Goal: Task Accomplishment & Management: Manage account settings

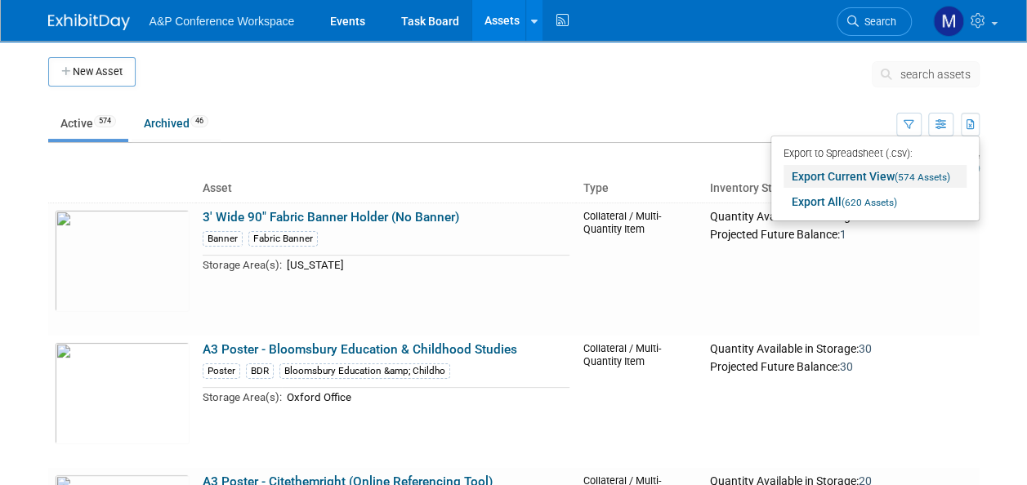
click at [849, 179] on link "Export Current View (574 Assets)" at bounding box center [874, 176] width 183 height 23
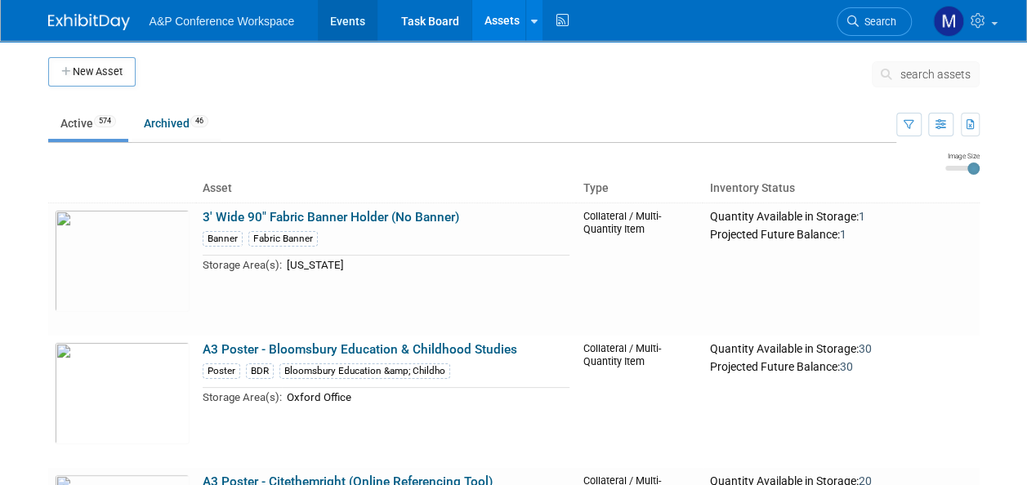
click at [355, 16] on link "Events" at bounding box center [348, 20] width 60 height 41
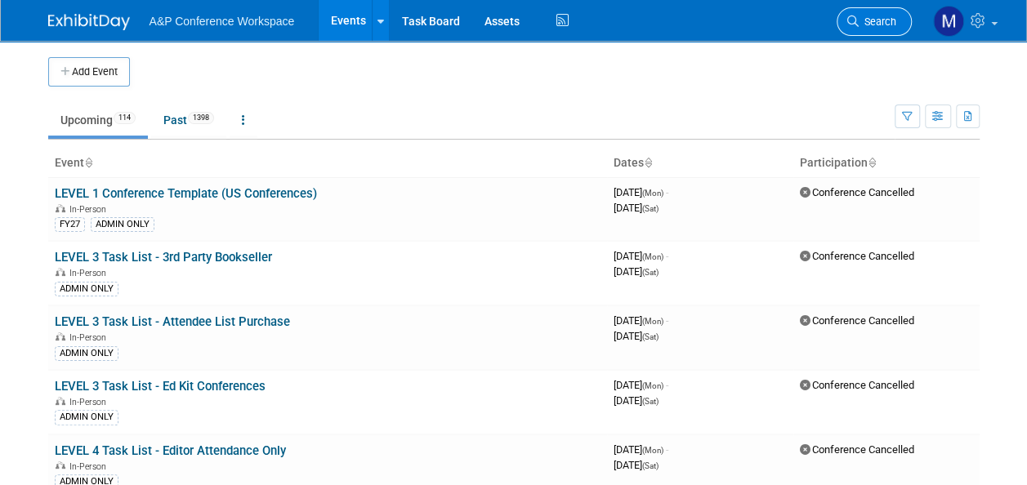
click at [857, 23] on icon at bounding box center [852, 21] width 11 height 11
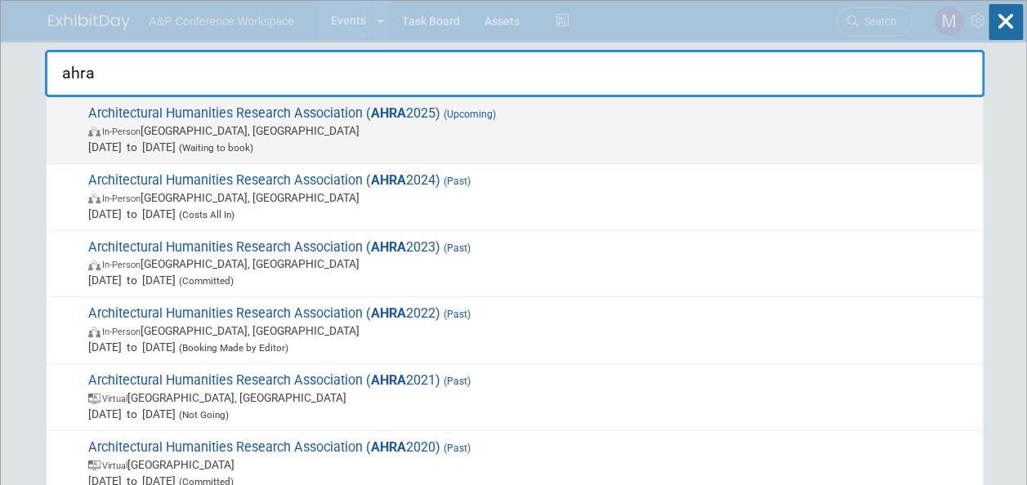
type input "ahra"
click at [433, 114] on span "Architectural Humanities Research Association ( AHRA 2025) (Upcoming) In-Person…" at bounding box center [528, 130] width 891 height 50
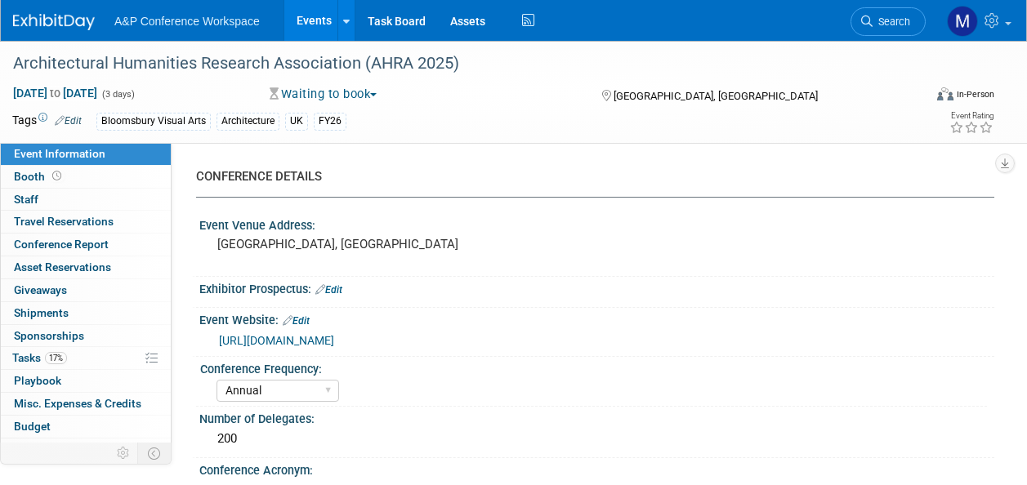
select select "Annual"
select select "Level 2"
select select "In-Person Booth"
select select "Architecture"
select select "Bloomsbury Visual Arts"
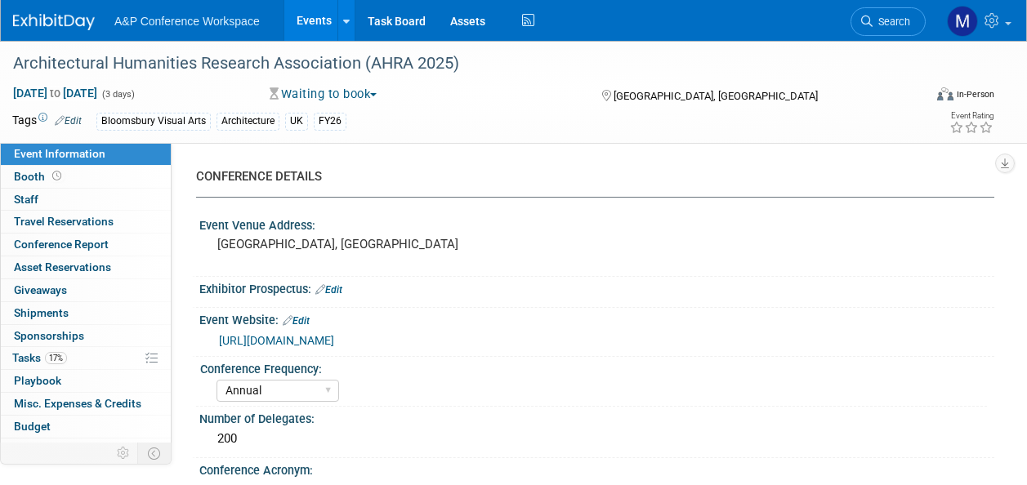
select select "Matt Hambridge"
select select "Carly Bull"
select select "Jack Solloway"
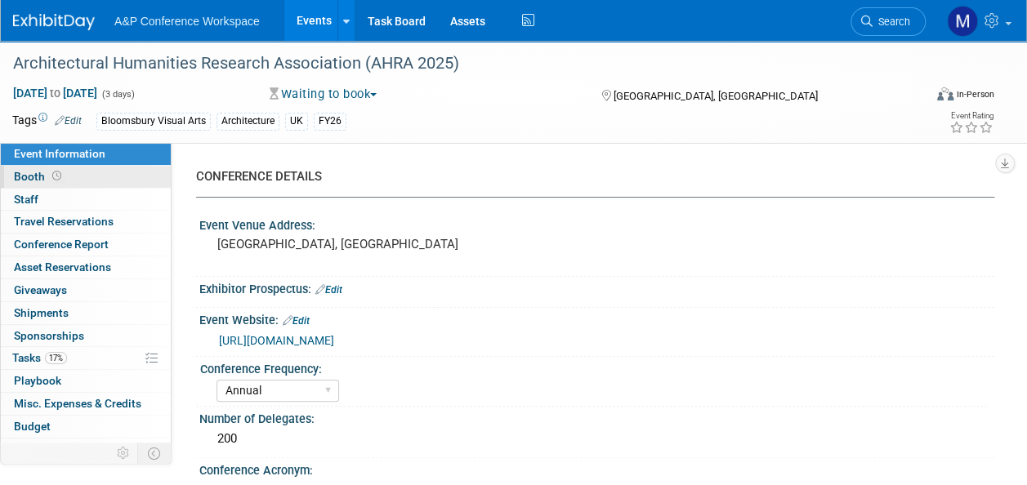
click at [91, 182] on link "Booth" at bounding box center [86, 177] width 170 height 22
select select "BGBG"
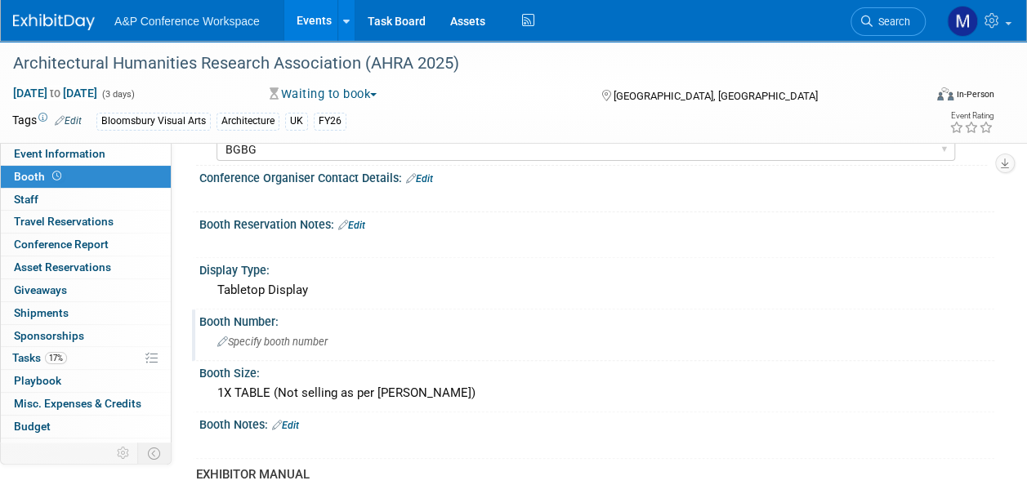
scroll to position [82, 0]
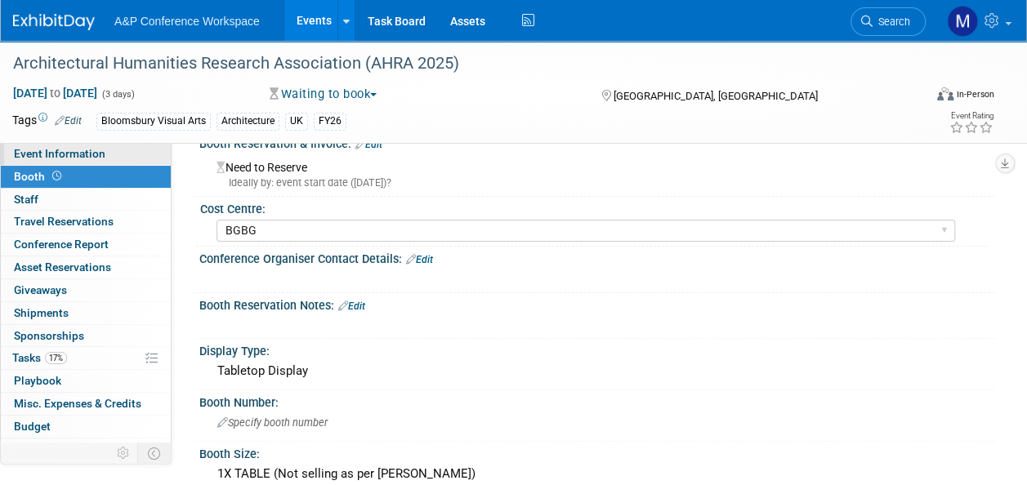
click at [97, 144] on link "Event Information" at bounding box center [86, 154] width 170 height 22
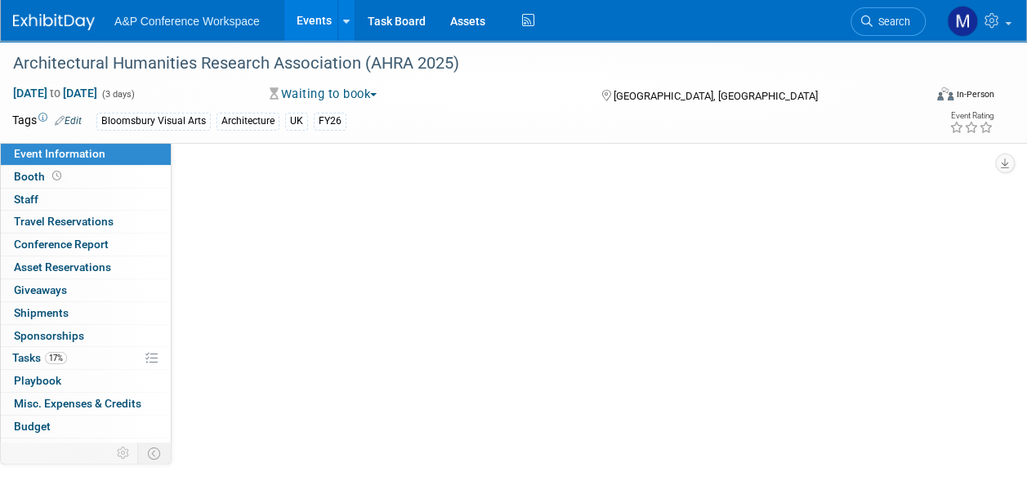
scroll to position [0, 0]
select select "Annual"
select select "Level 2"
select select "In-Person Booth"
select select "Architecture"
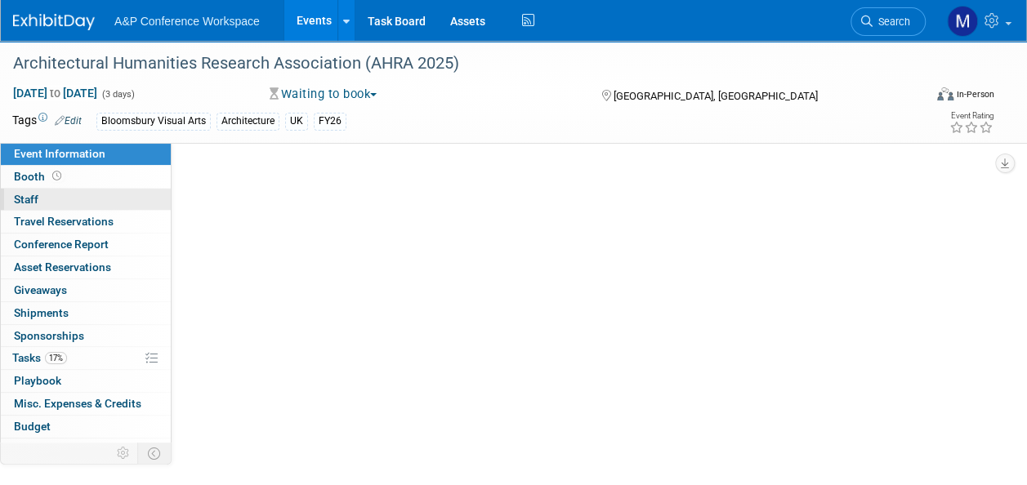
select select "Bloomsbury Visual Arts"
select select "Matt Hambridge"
select select "Carly Bull"
select select "Jack Solloway"
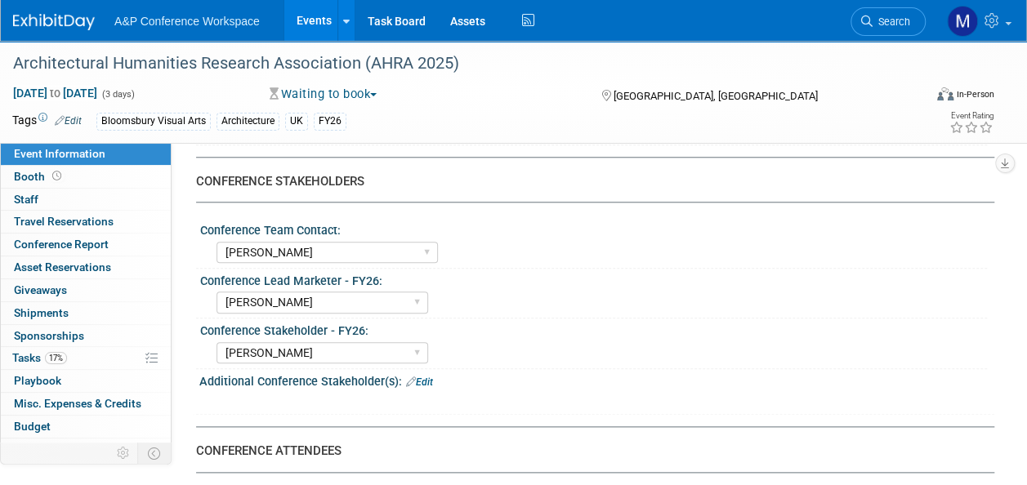
scroll to position [980, 0]
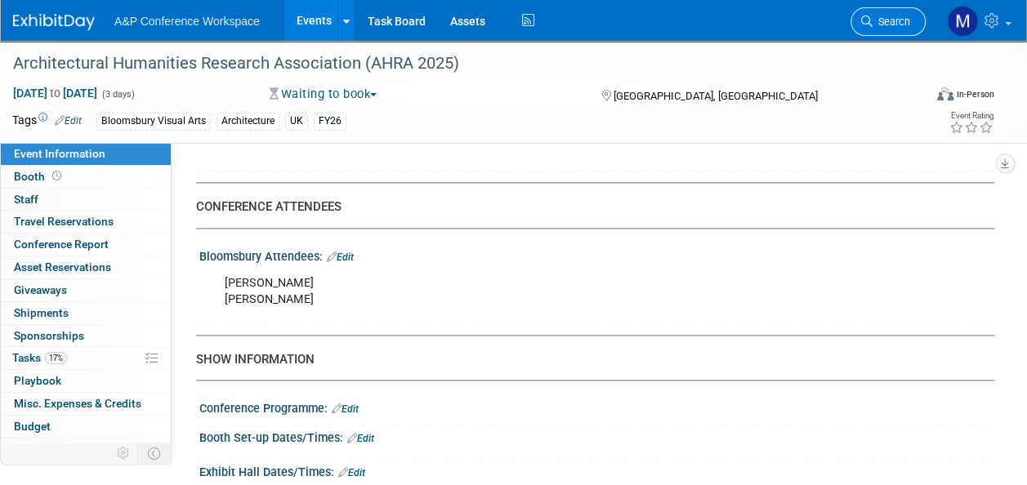
click at [890, 20] on span "Search" at bounding box center [891, 22] width 38 height 12
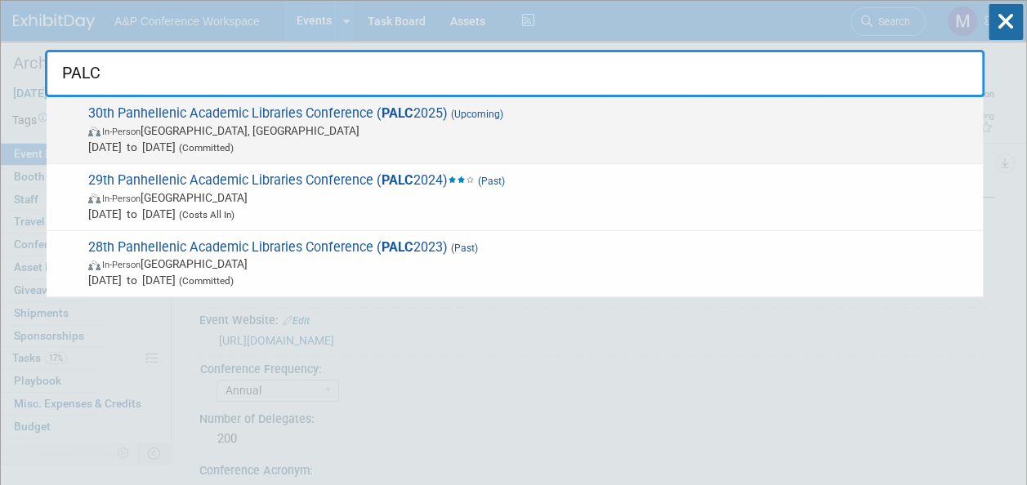
type input "PALC"
click at [435, 110] on span "30th Panhellenic Academic Libraries Conference ( PALC 2025) (Upcoming) In-Perso…" at bounding box center [528, 130] width 891 height 50
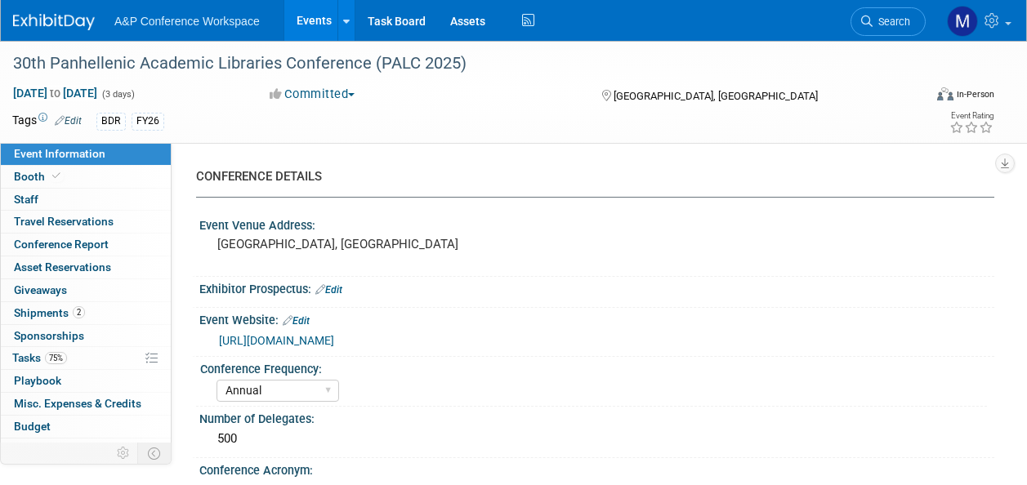
select select "Annual"
select select "Level 2"
select select "In-Person Booth"
select select "Libraries"
select select "Bloomsbury Digital Resources"
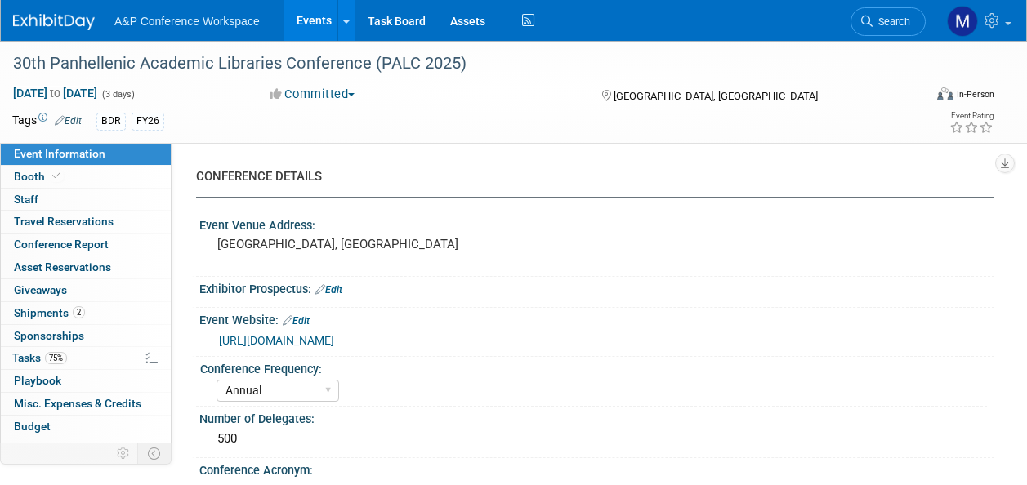
select select "Matt Hambridge"
select select "Michelle Kelly"
select select "BDR Product Awareness and Trial Generation​"
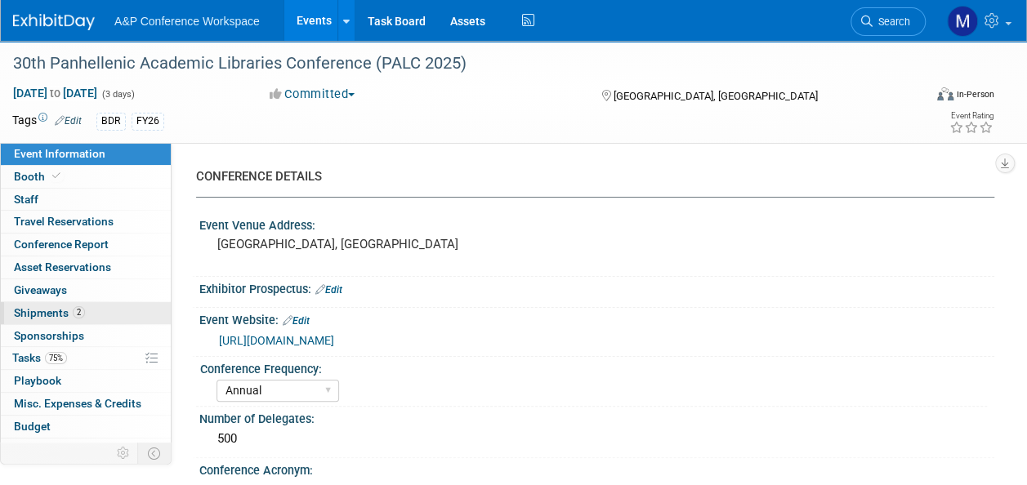
click at [68, 310] on span "Shipments 2" at bounding box center [49, 312] width 71 height 13
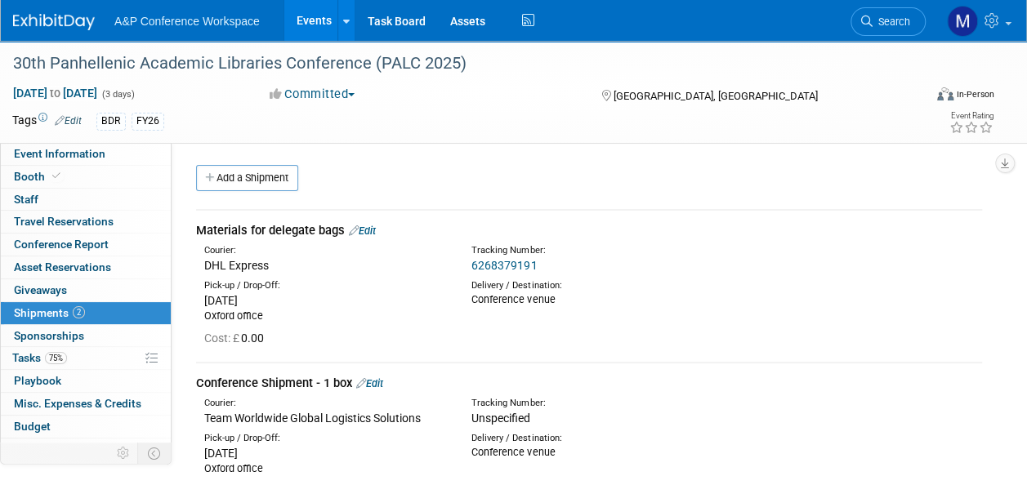
click at [383, 384] on link "Edit" at bounding box center [369, 383] width 27 height 12
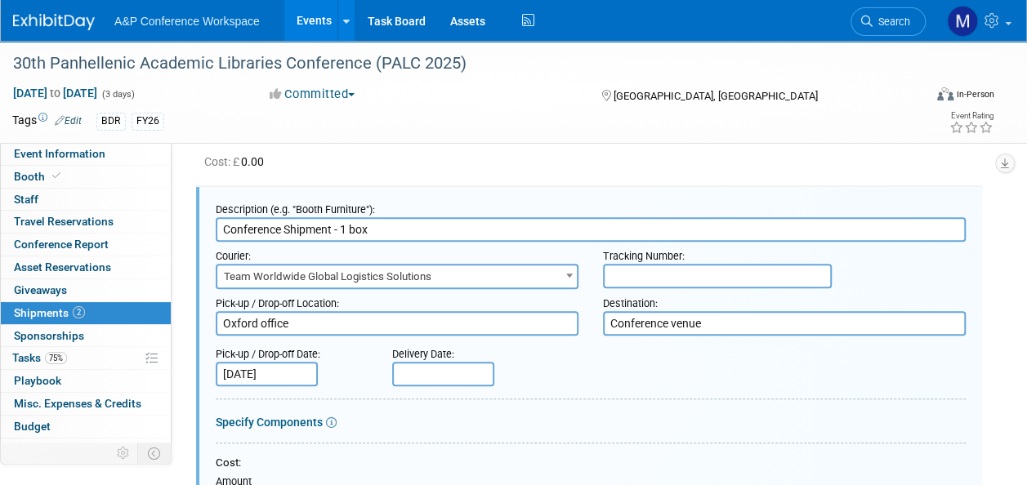
click at [632, 272] on input "text" at bounding box center [717, 276] width 229 height 25
paste input "5636637"
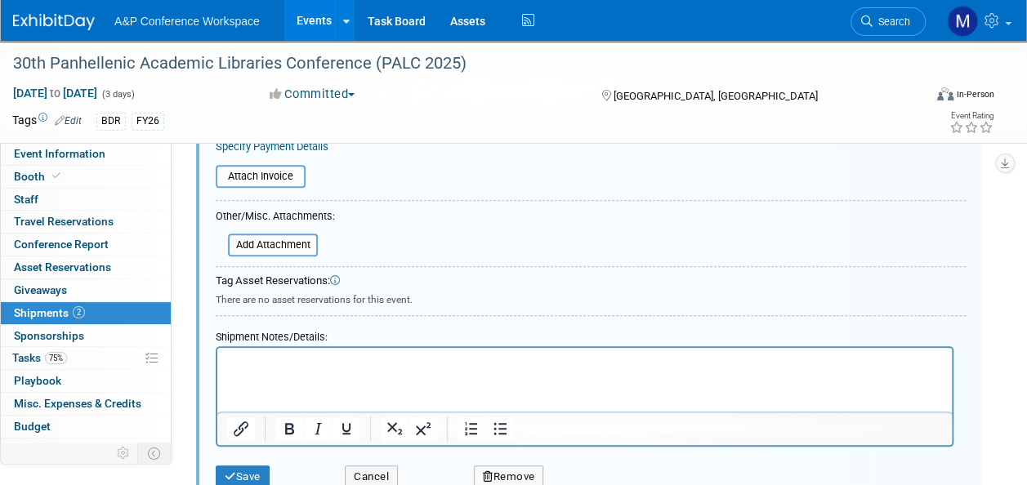
scroll to position [667, 0]
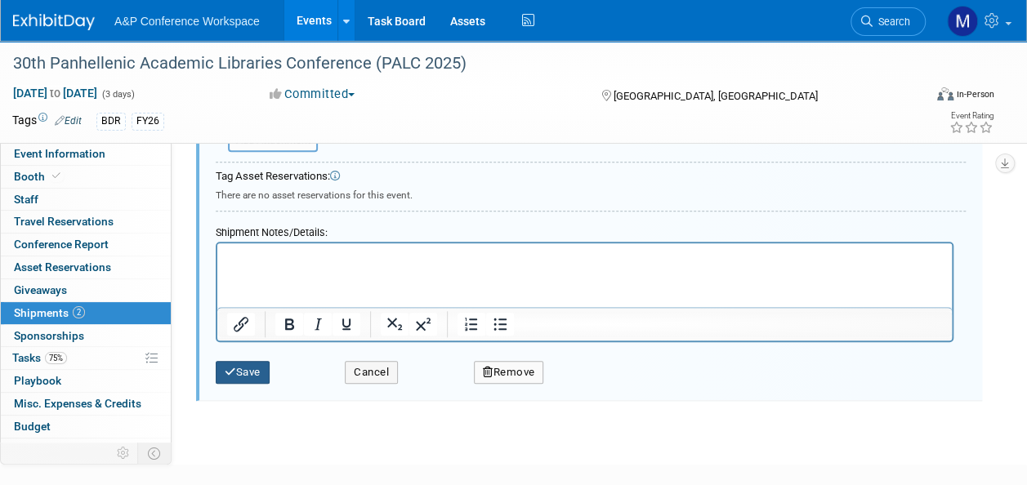
type input "5636637"
click at [244, 364] on button "Save" at bounding box center [243, 372] width 54 height 23
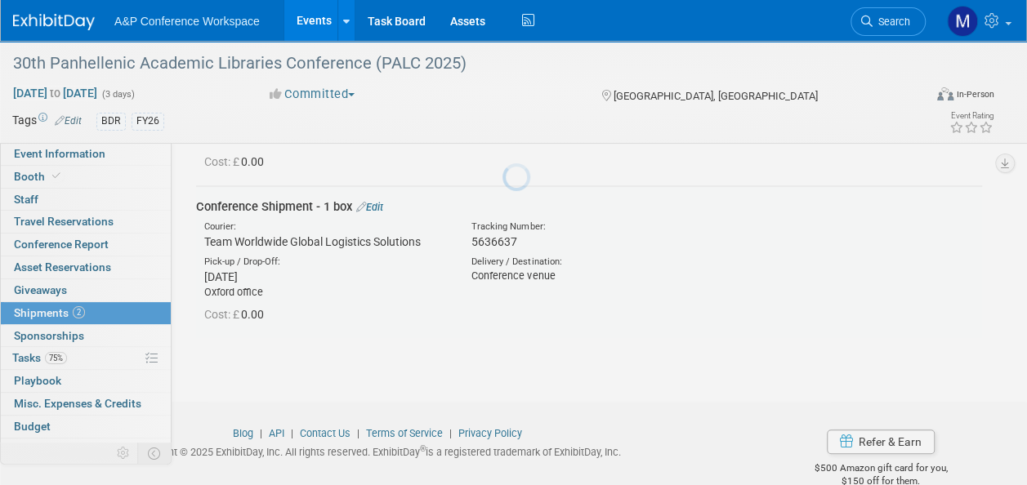
scroll to position [176, 0]
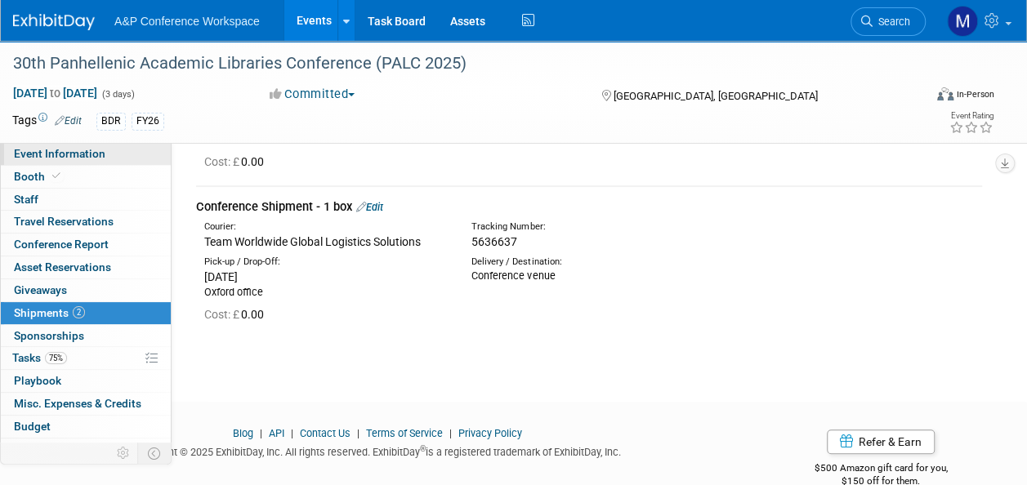
click at [129, 158] on link "Event Information" at bounding box center [86, 154] width 170 height 22
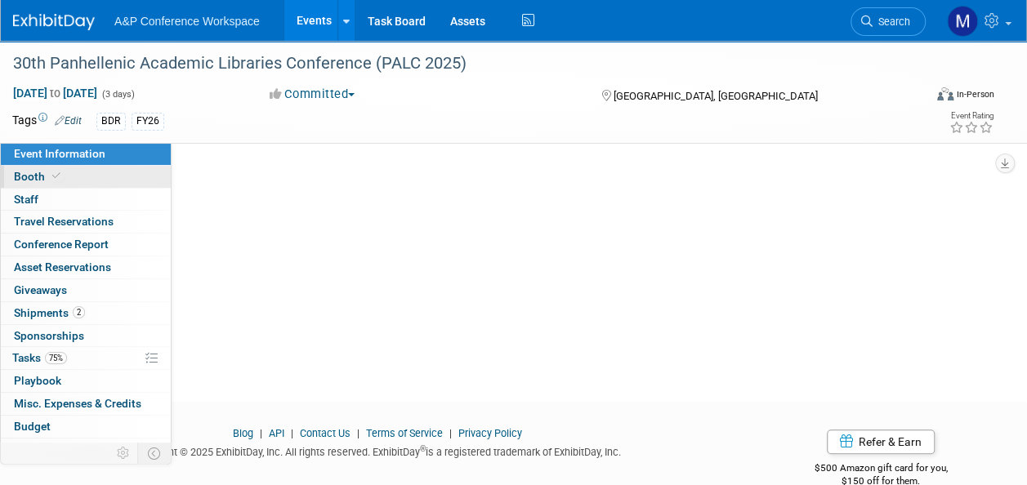
scroll to position [0, 0]
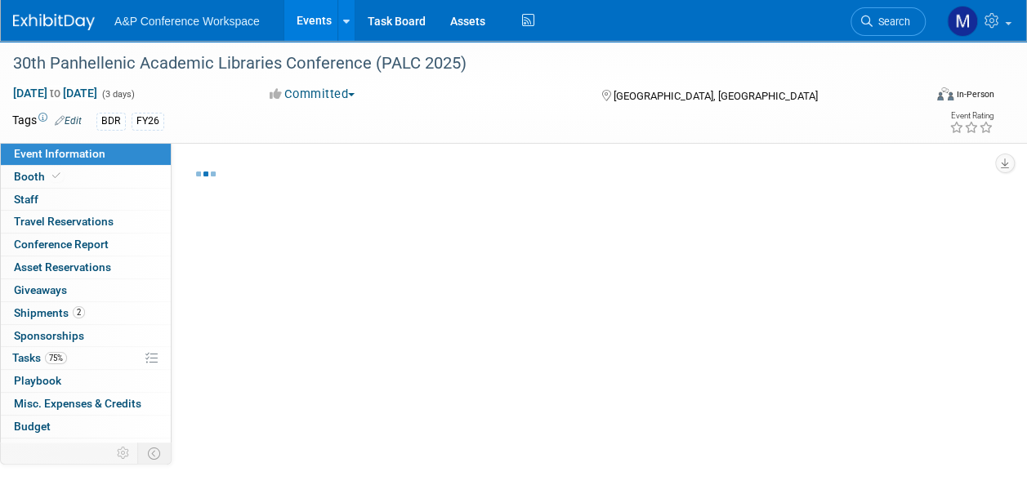
select select "Annual"
select select "Level 2"
select select "In-Person Booth"
select select "Libraries"
select select "Bloomsbury Digital Resources"
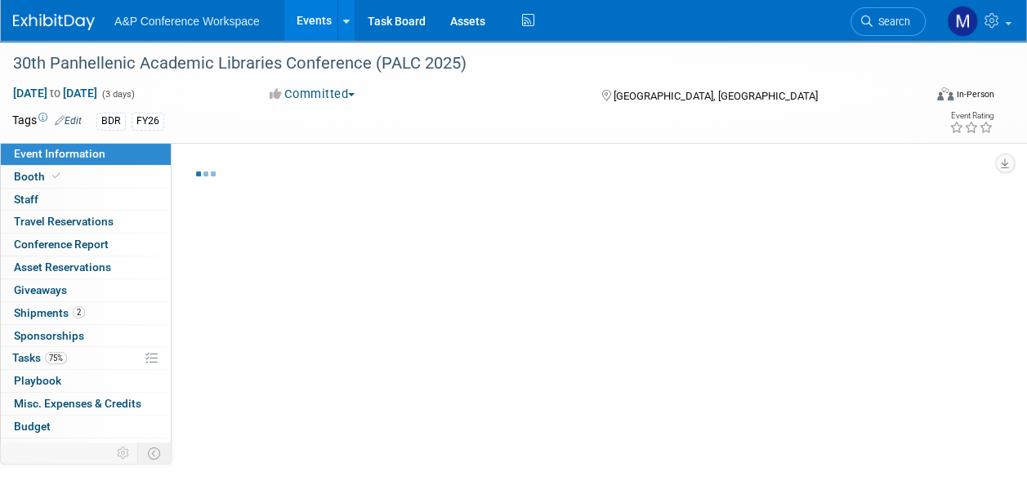
select select "Matt Hambridge"
select select "Michelle Kelly"
select select "BDR Product Awareness and Trial Generation​"
